Goal: Task Accomplishment & Management: Complete application form

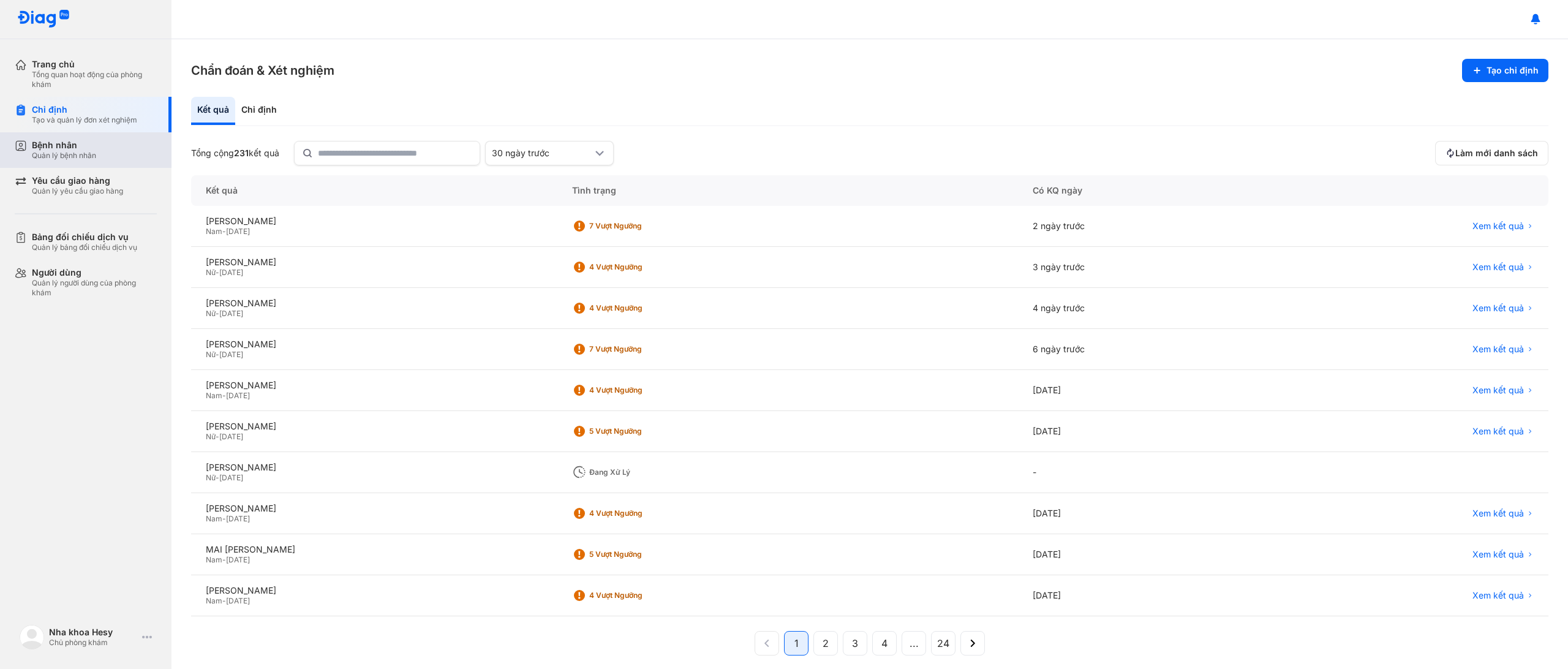
drag, startPoint x: 60, startPoint y: 153, endPoint x: 93, endPoint y: 147, distance: 33.5
click at [60, 153] on div "Quản lý bệnh nhân" at bounding box center [63, 155] width 64 height 10
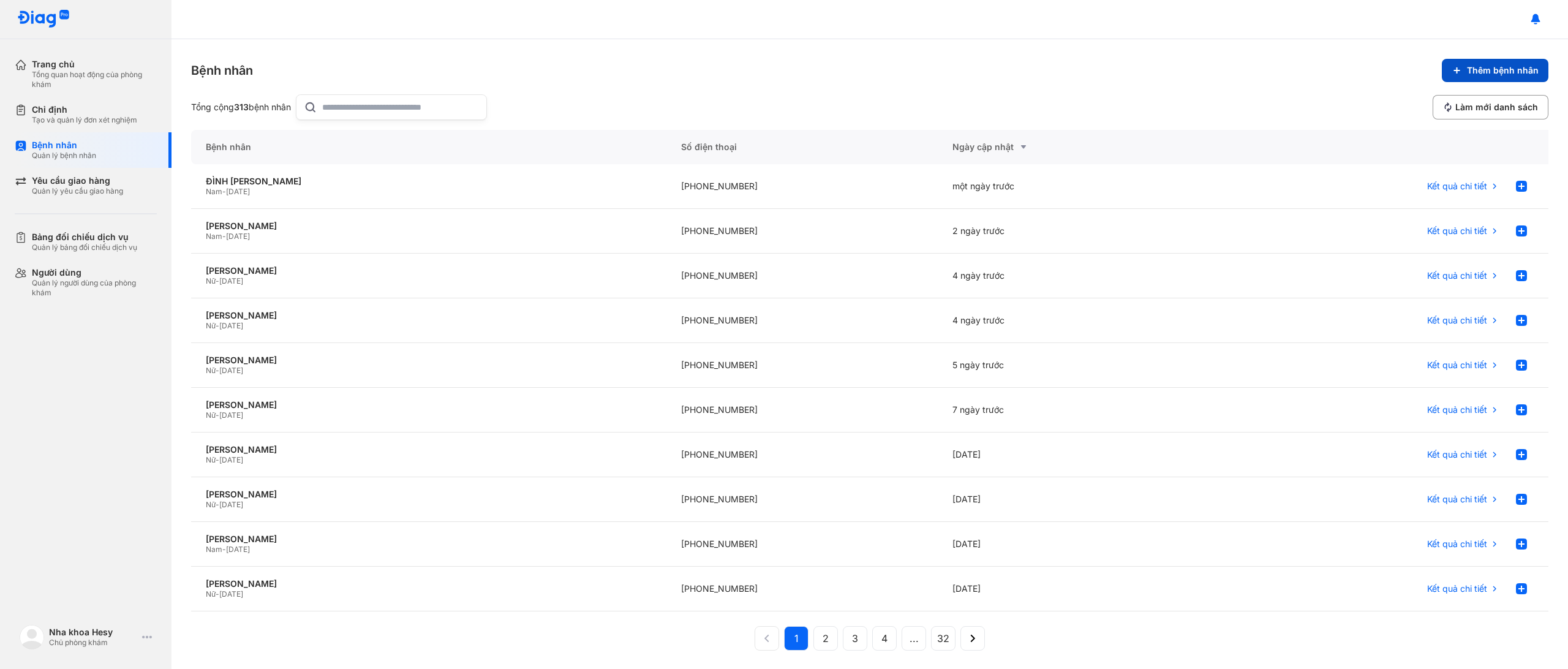
click at [1477, 69] on span "Thêm bệnh nhân" at bounding box center [1503, 70] width 72 height 11
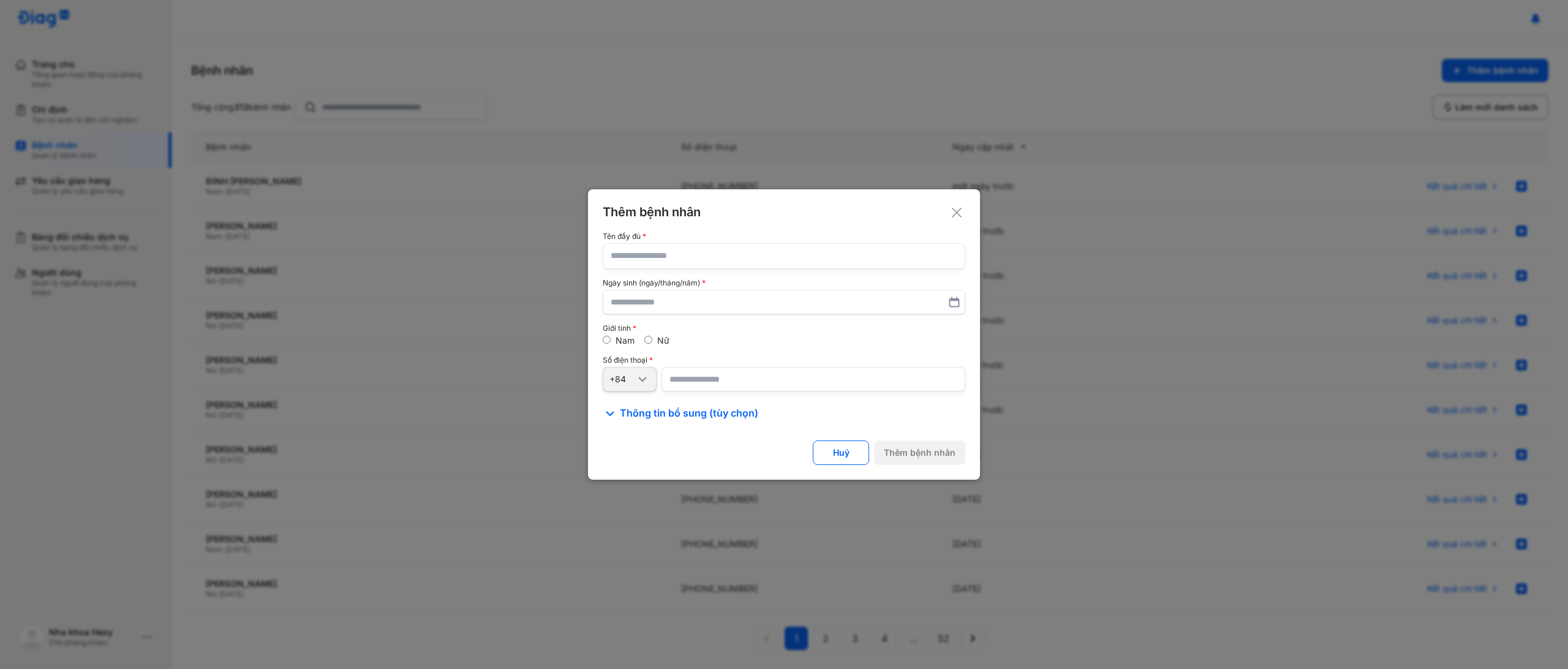
click at [897, 255] on input "text" at bounding box center [784, 256] width 347 height 24
type input "**********"
click at [707, 375] on input "number" at bounding box center [813, 379] width 304 height 24
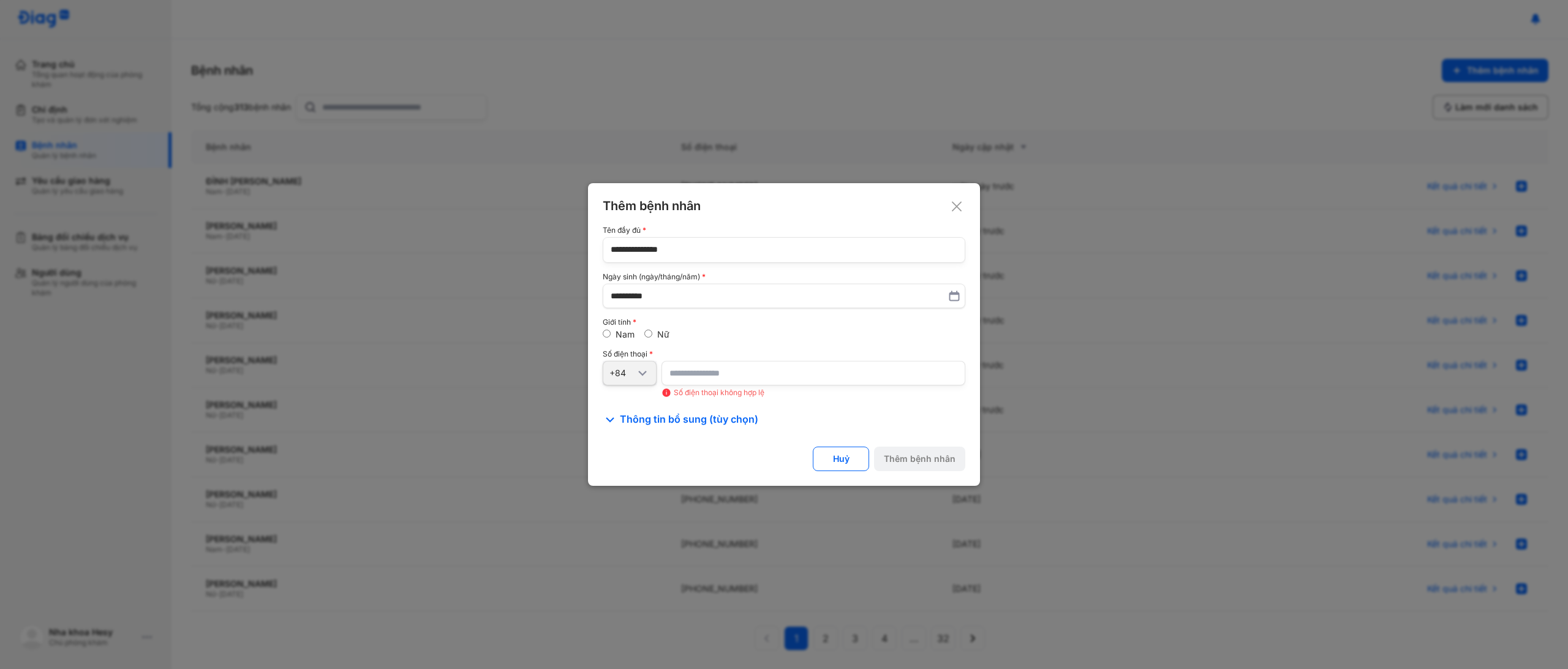
type input "****"
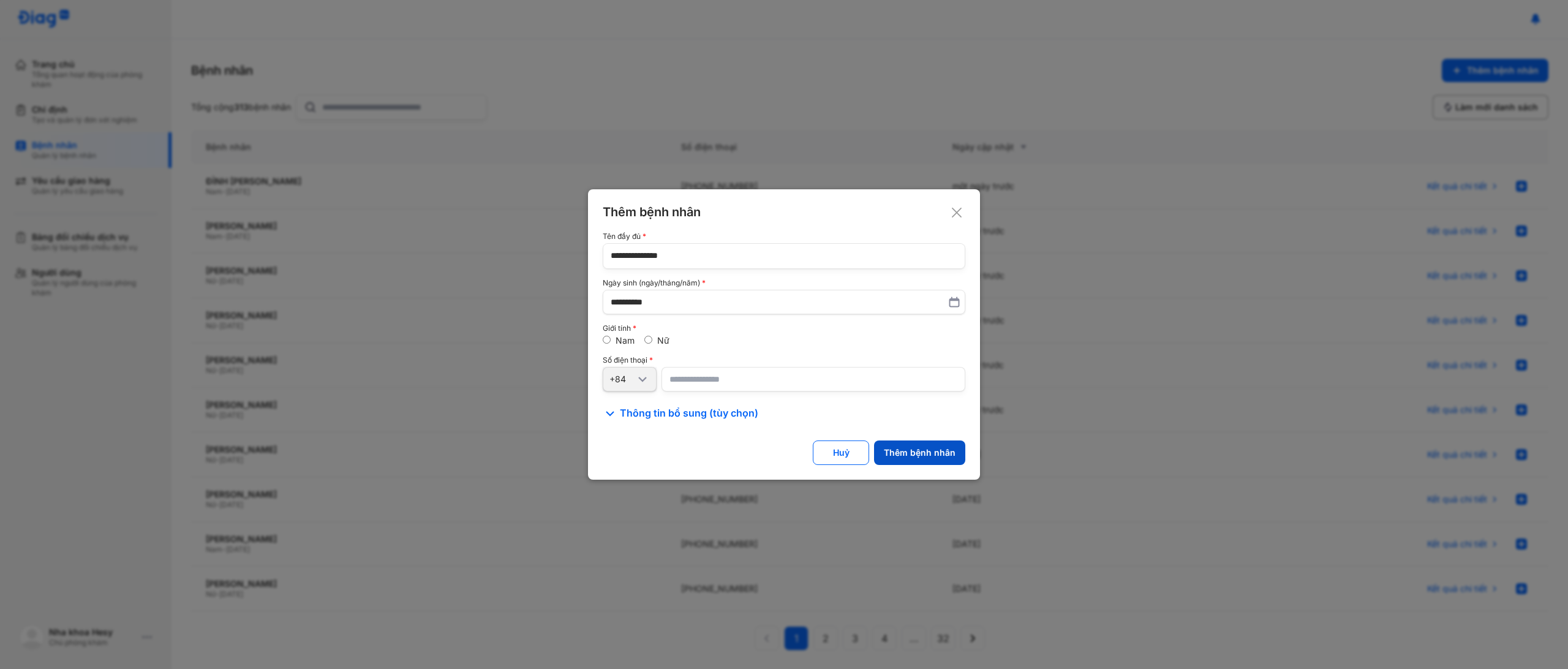
type input "**********"
drag, startPoint x: 929, startPoint y: 450, endPoint x: 917, endPoint y: 450, distance: 12.0
click at [929, 450] on div "Thêm bệnh nhân" at bounding box center [920, 452] width 72 height 11
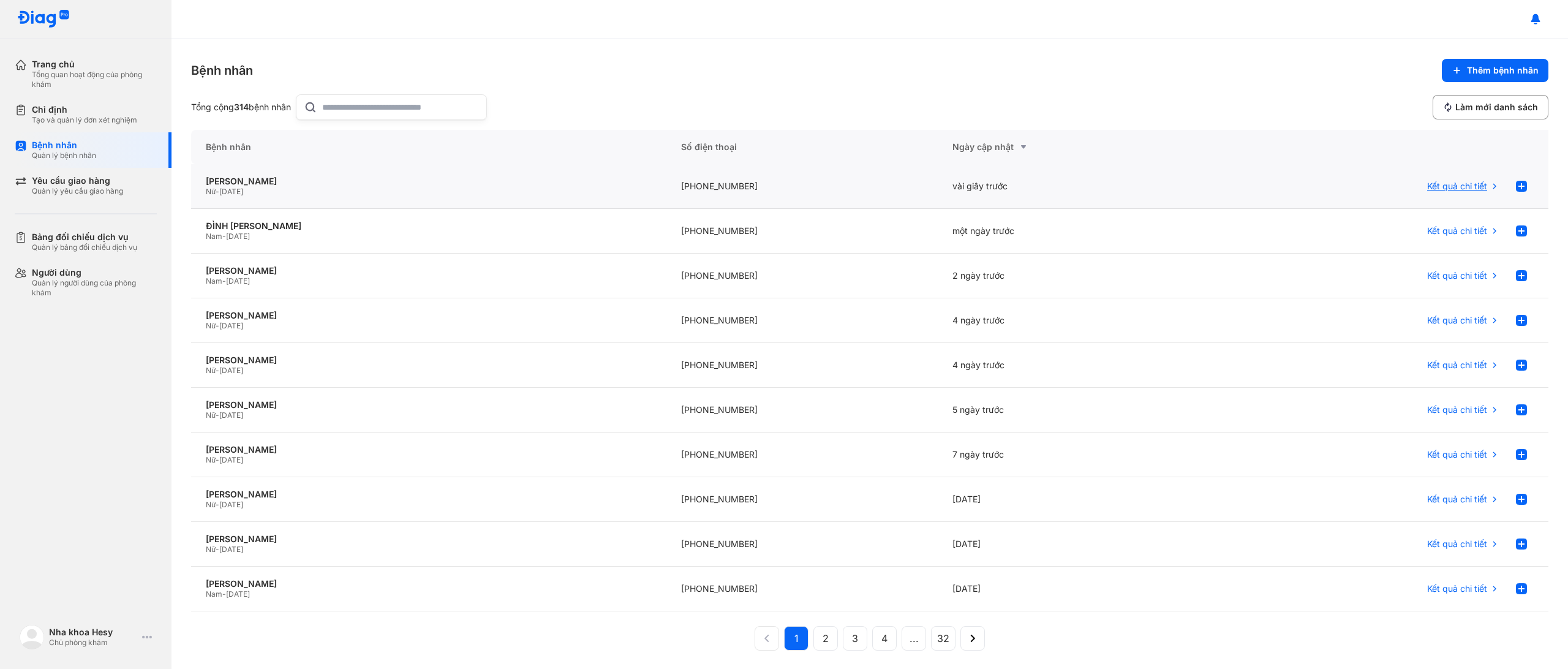
click at [1467, 188] on span "Kết quả chi tiết" at bounding box center [1457, 186] width 60 height 11
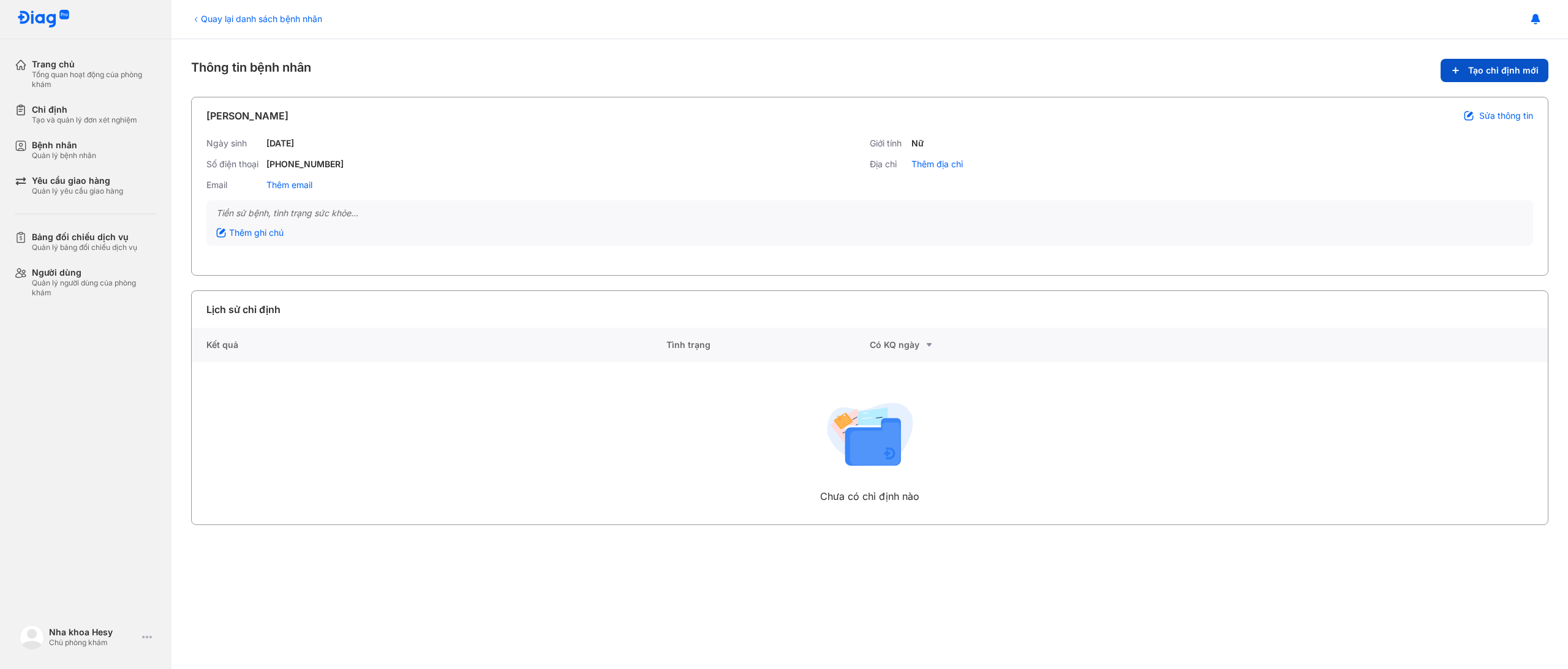
click at [1507, 76] on button "Tạo chỉ định mới" at bounding box center [1495, 70] width 108 height 23
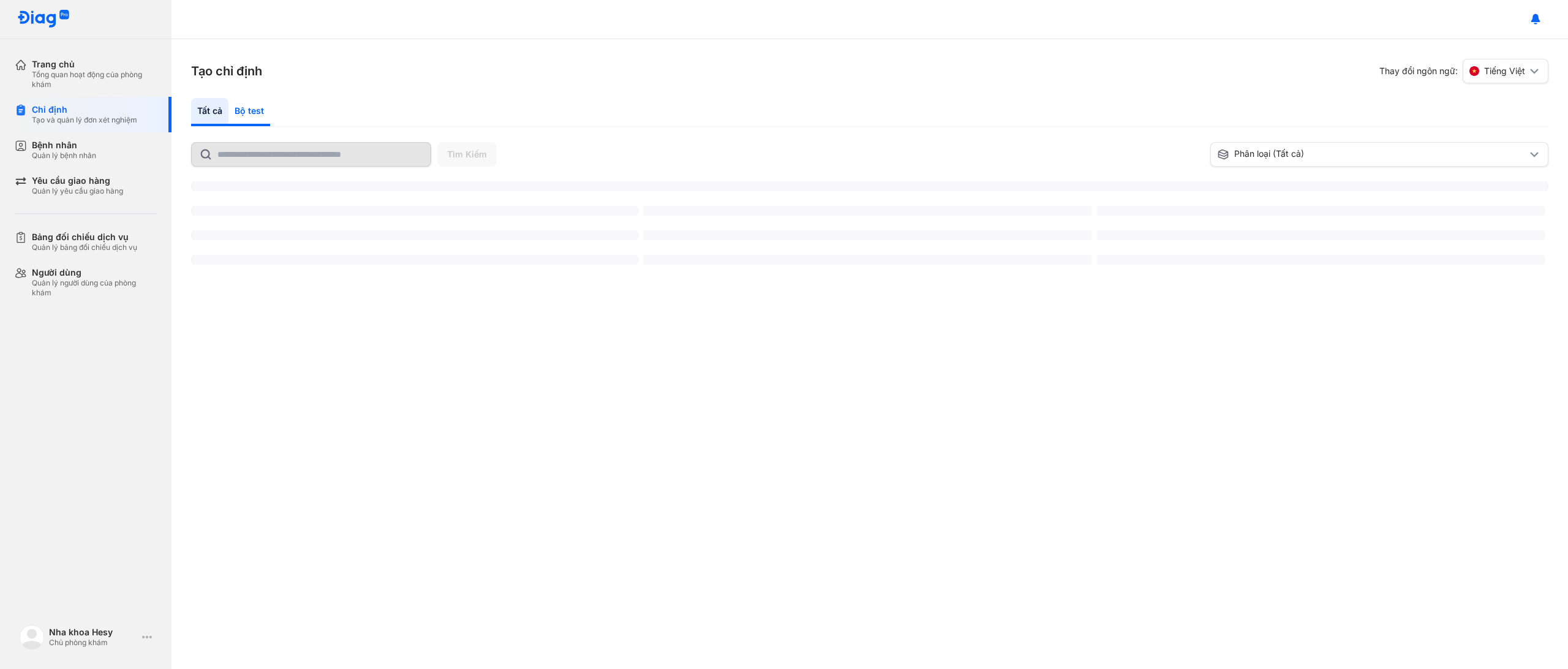
click at [248, 109] on div "Bộ test" at bounding box center [250, 112] width 42 height 28
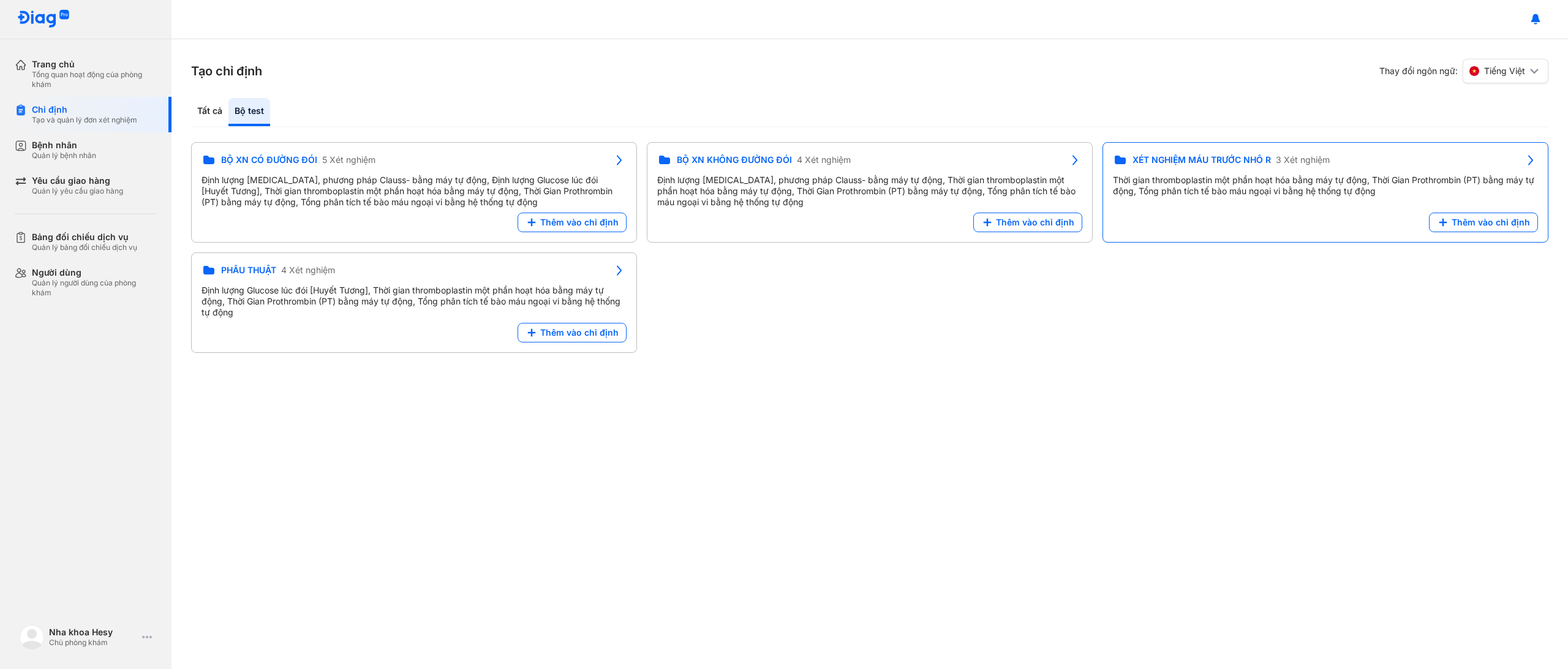
click at [1113, 224] on div "Thêm vào chỉ định" at bounding box center [1325, 222] width 425 height 19
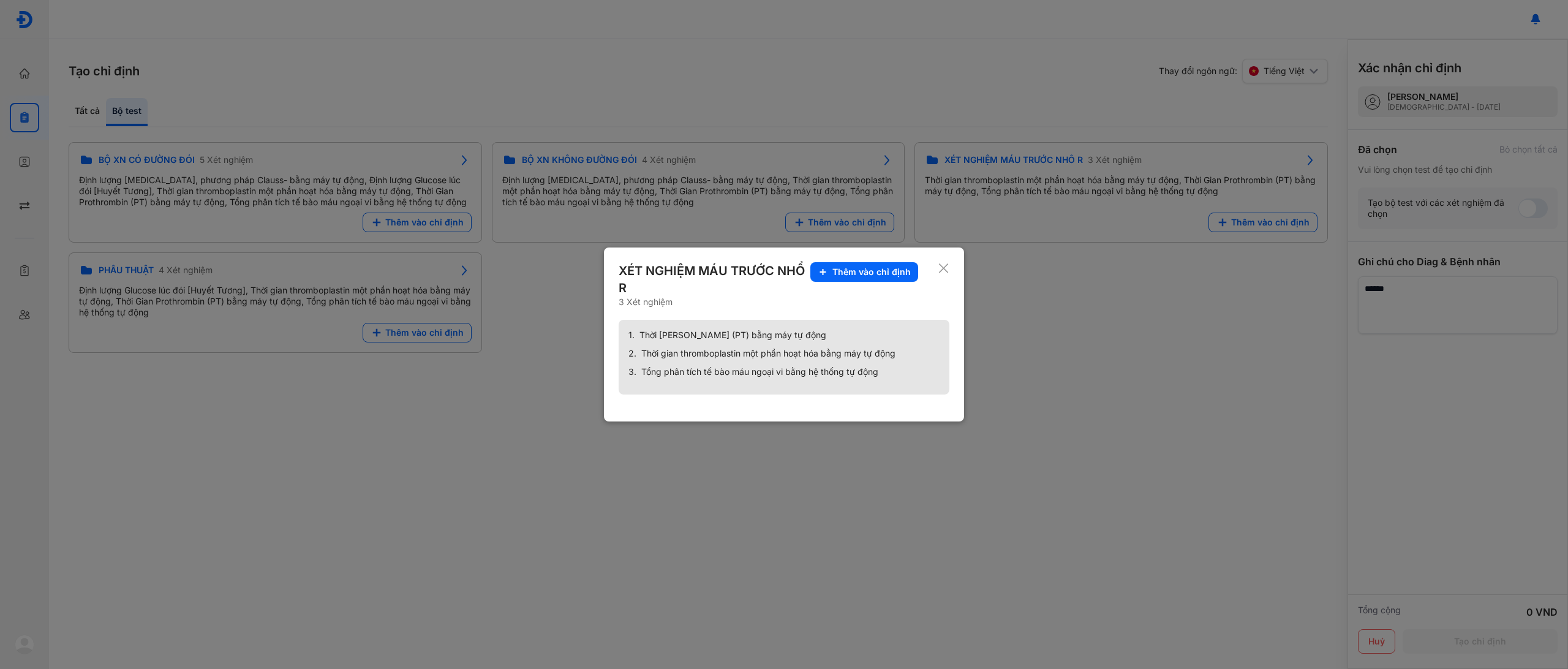
click at [943, 273] on icon at bounding box center [943, 268] width 12 height 12
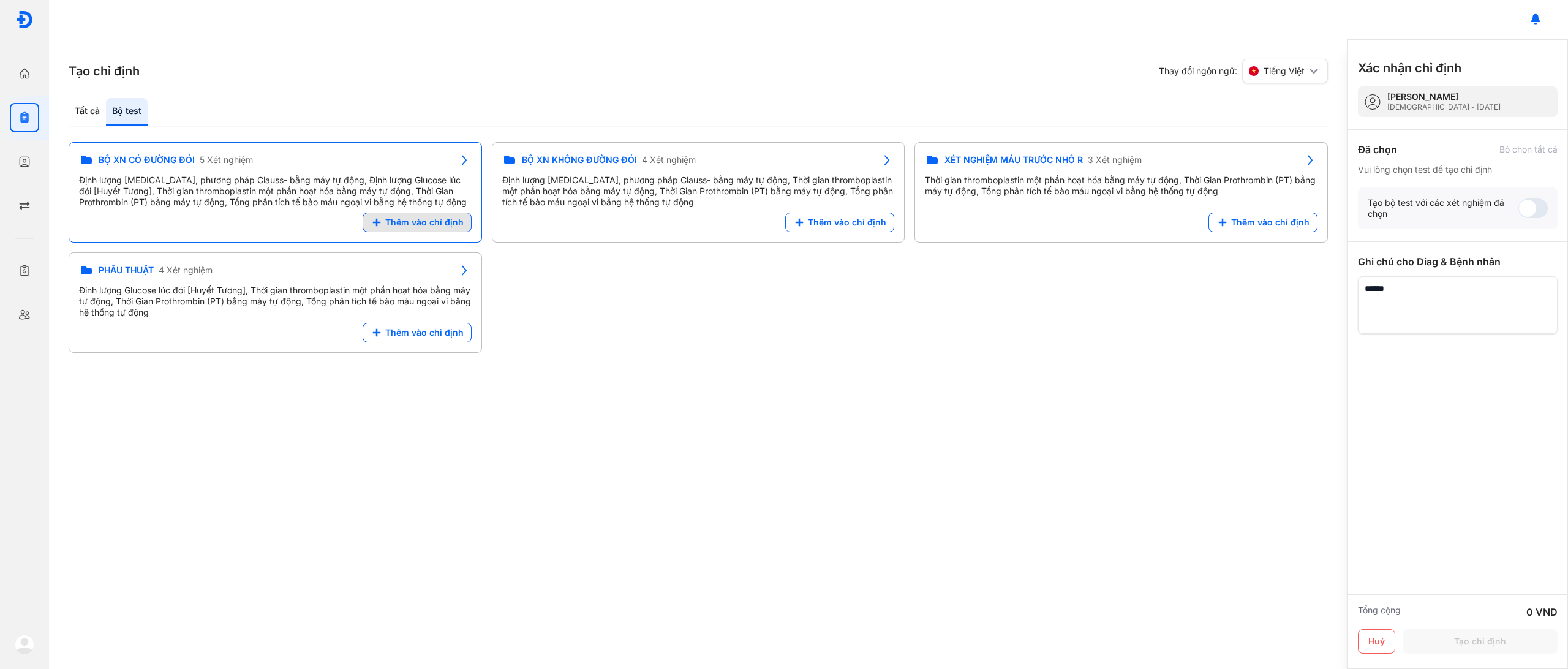
click at [399, 226] on span "Thêm vào chỉ định" at bounding box center [425, 222] width 78 height 11
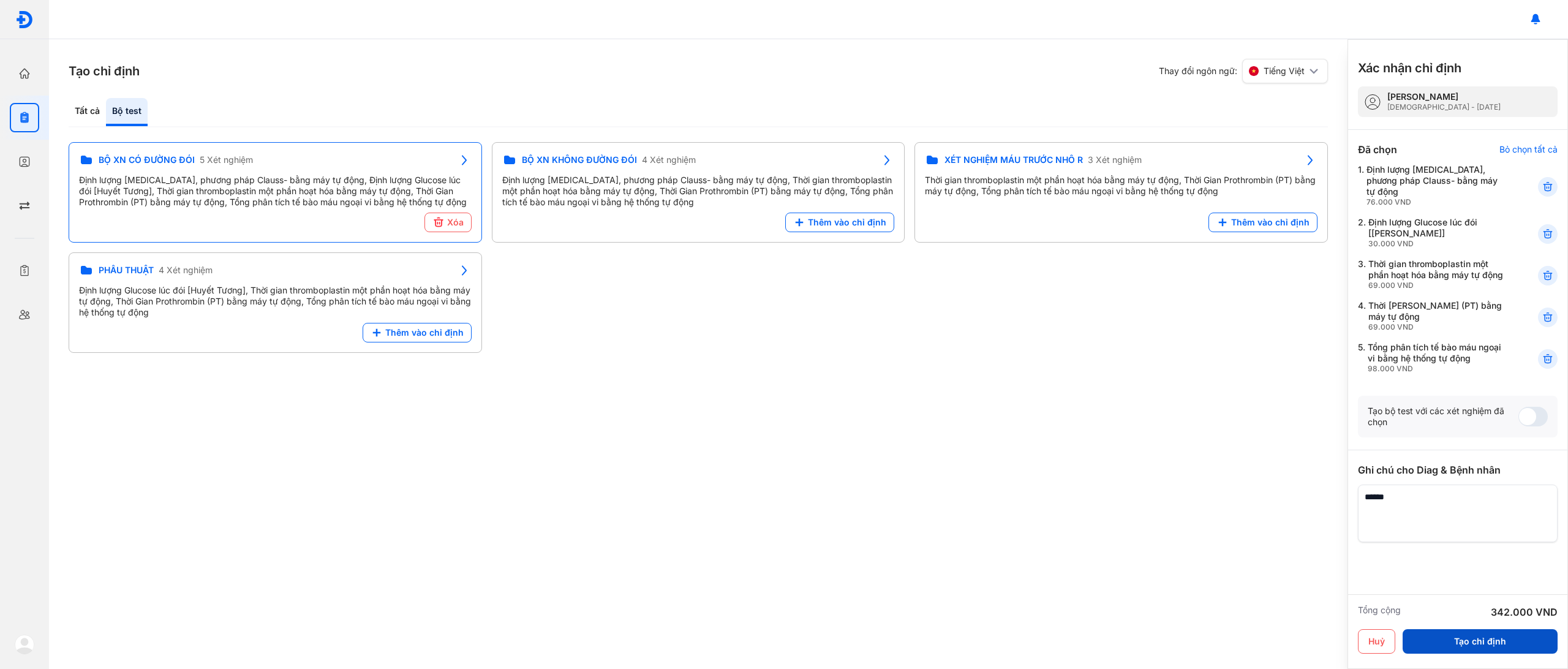
click at [1457, 640] on button "Tạo chỉ định" at bounding box center [1480, 641] width 155 height 24
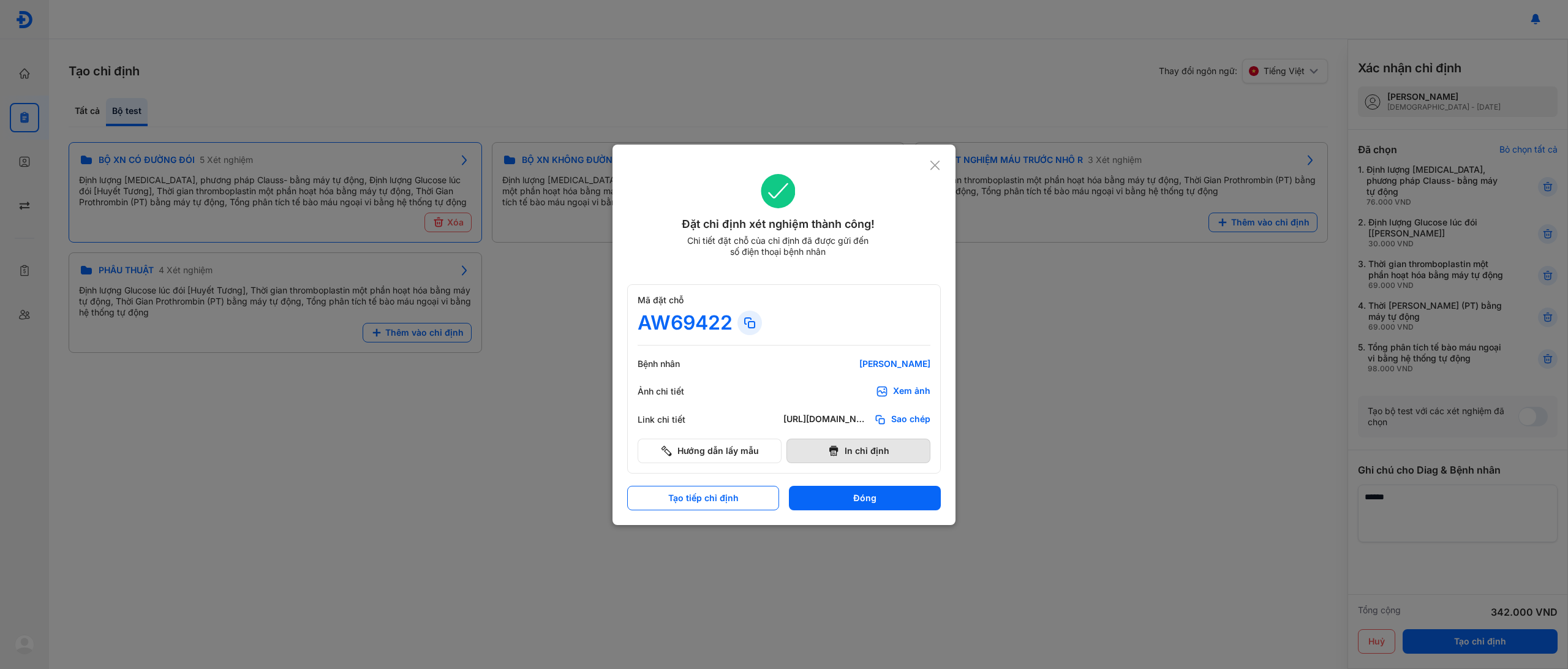
click at [869, 451] on button "In chỉ định" at bounding box center [858, 451] width 144 height 24
drag, startPoint x: 861, startPoint y: 499, endPoint x: 846, endPoint y: 543, distance: 46.5
click at [861, 500] on button "Đóng" at bounding box center [865, 498] width 152 height 24
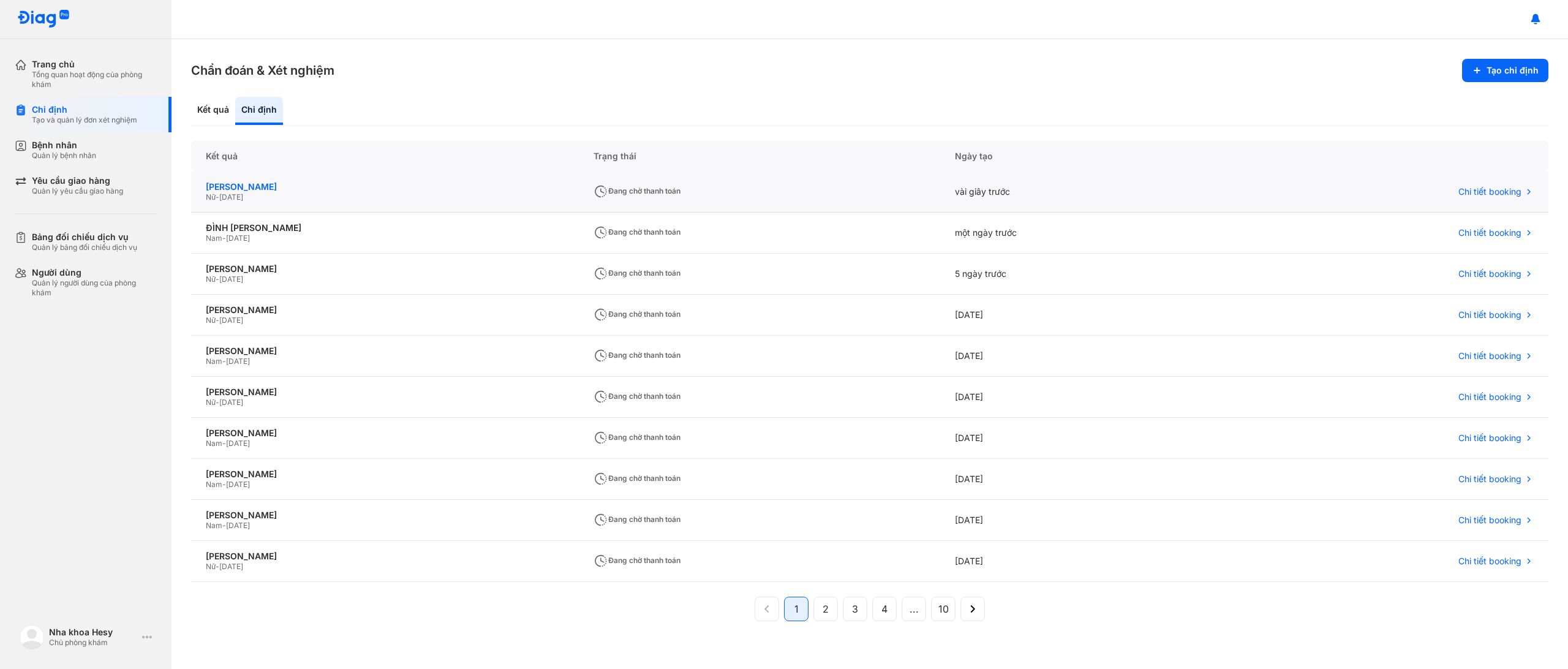
click at [266, 188] on div "[PERSON_NAME]" at bounding box center [385, 186] width 358 height 11
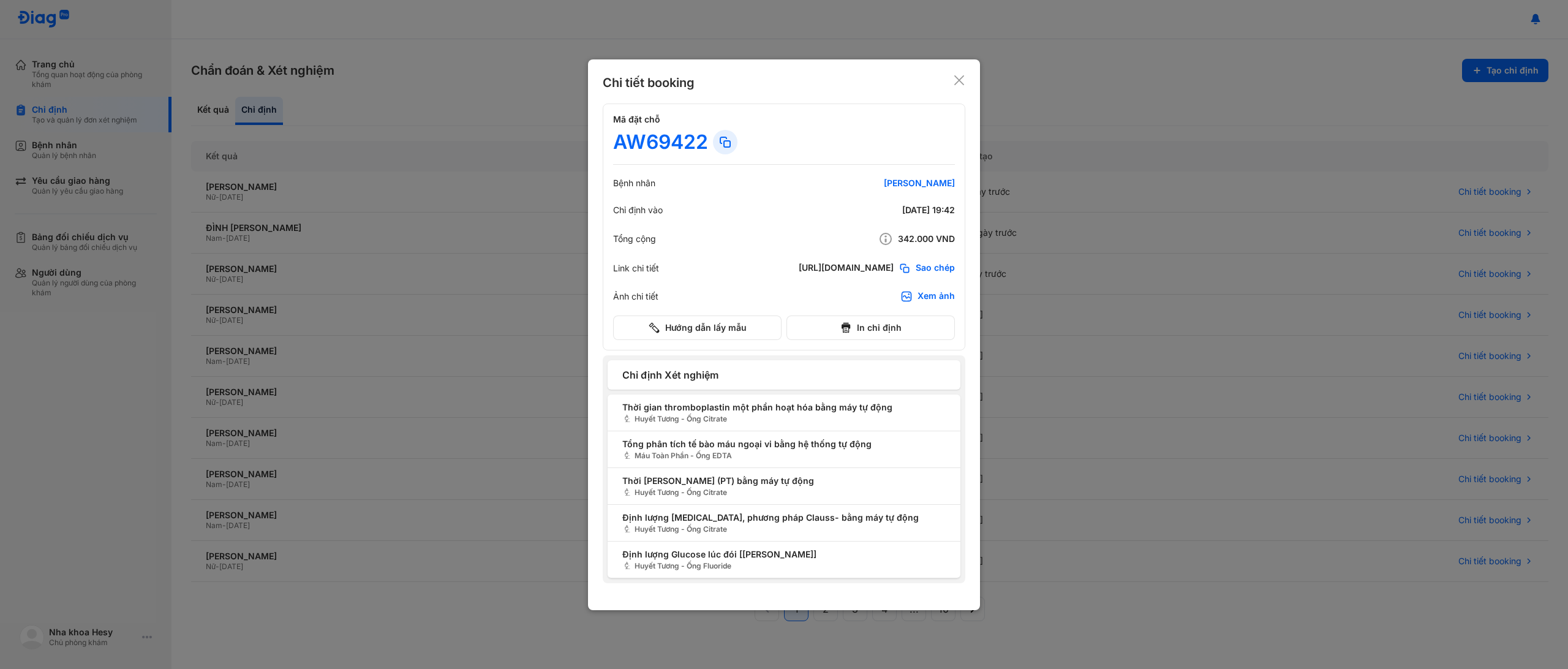
click at [965, 80] on icon at bounding box center [959, 80] width 12 height 12
